Goal: Information Seeking & Learning: Find specific fact

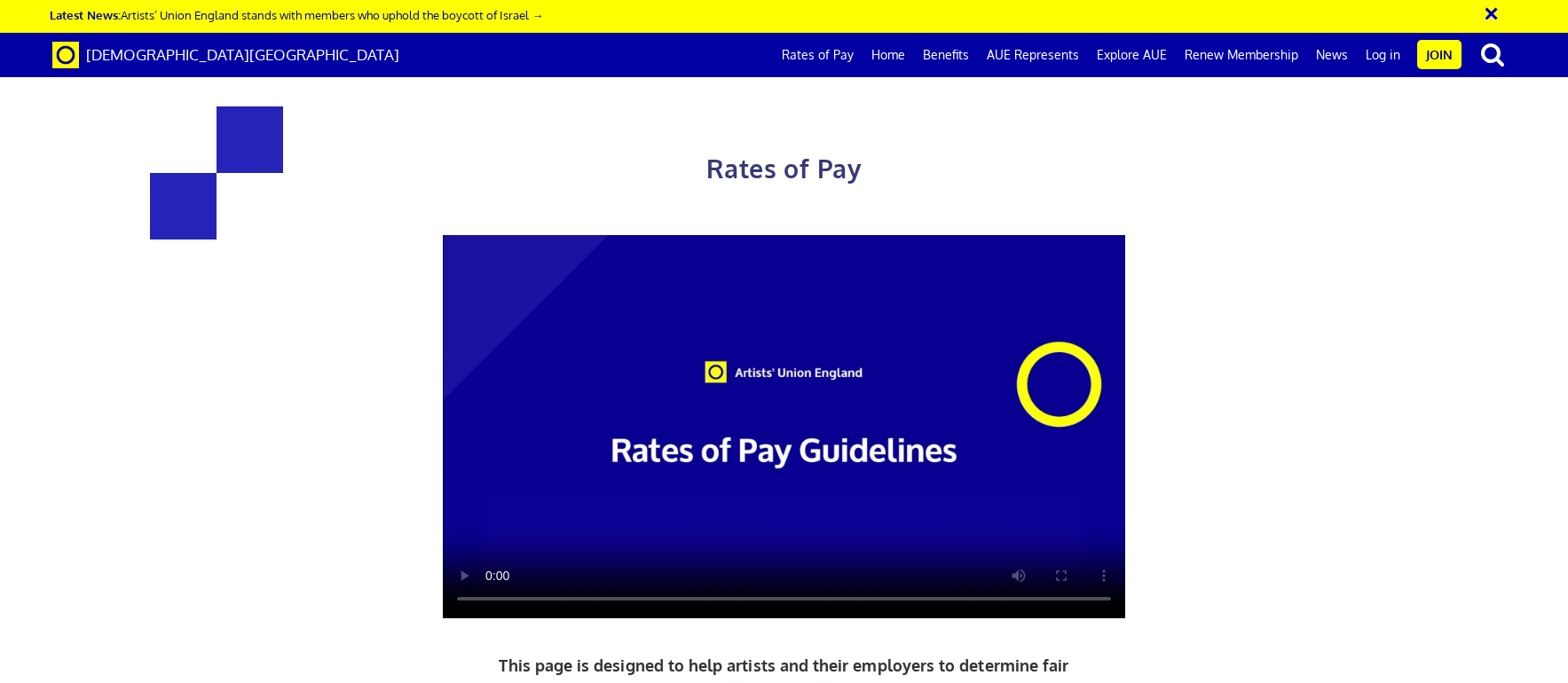
scroll to position [294, 0]
drag, startPoint x: 519, startPoint y: 433, endPoint x: 1064, endPoint y: 483, distance: 547.3
copy p "AUE objects to fee-based 'opportunities' and the normalisation of this practice…"
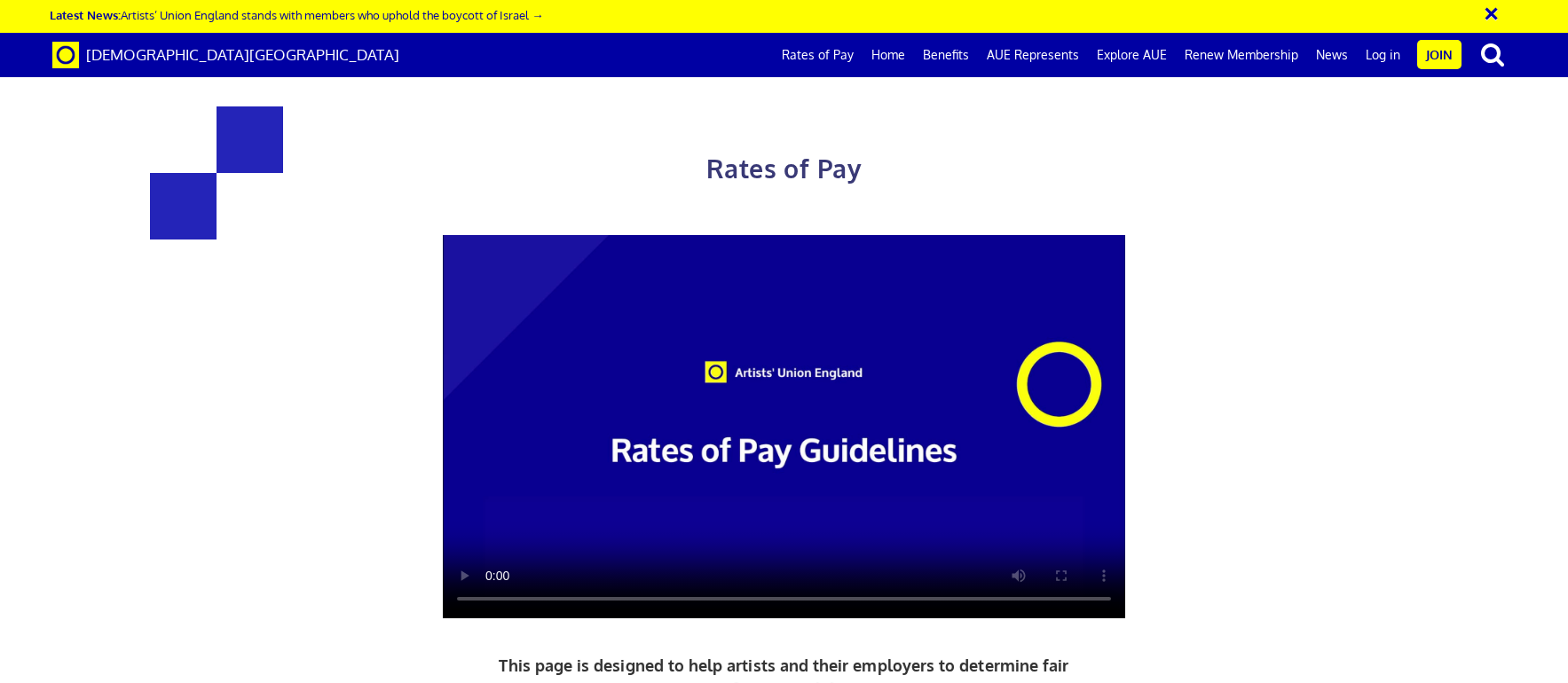
scroll to position [788, 0]
